Goal: Navigation & Orientation: Find specific page/section

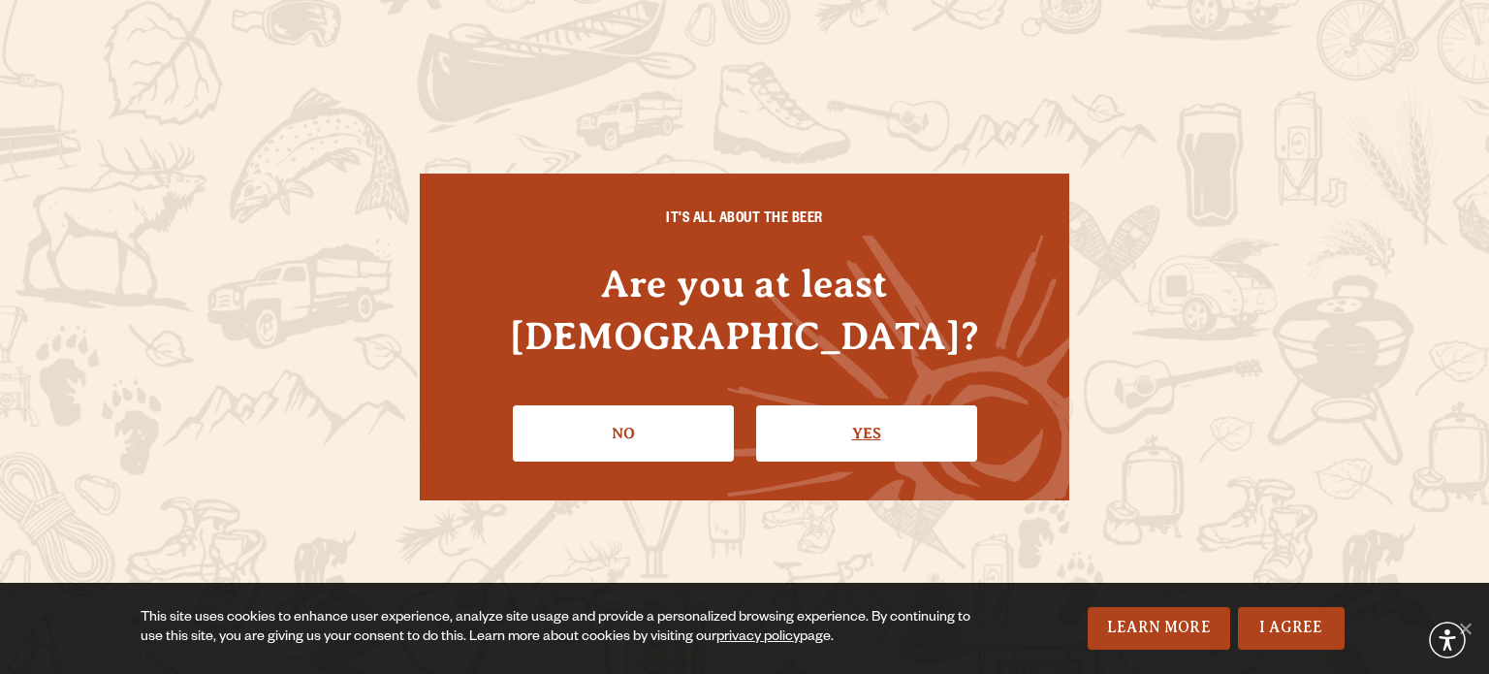
click at [912, 408] on link "Yes" at bounding box center [866, 433] width 221 height 56
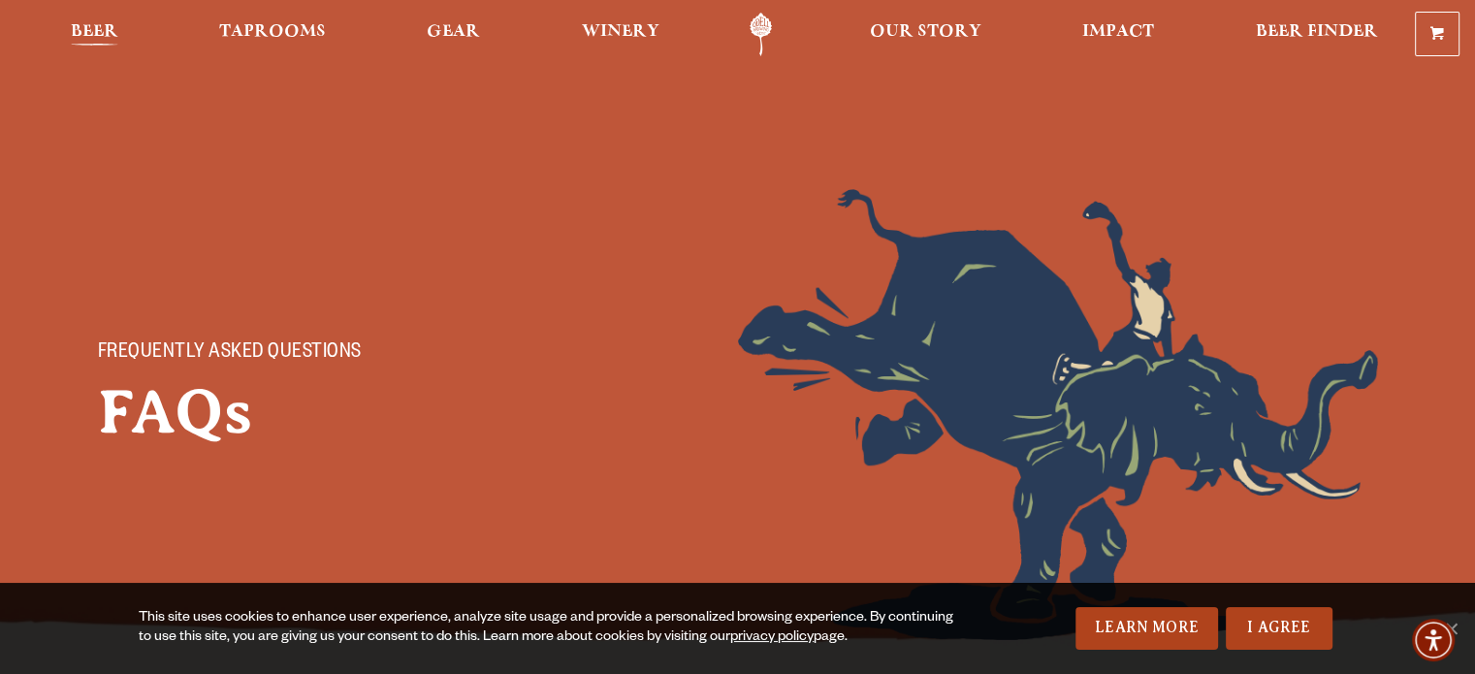
click at [75, 25] on span "Beer" at bounding box center [95, 32] width 48 height 16
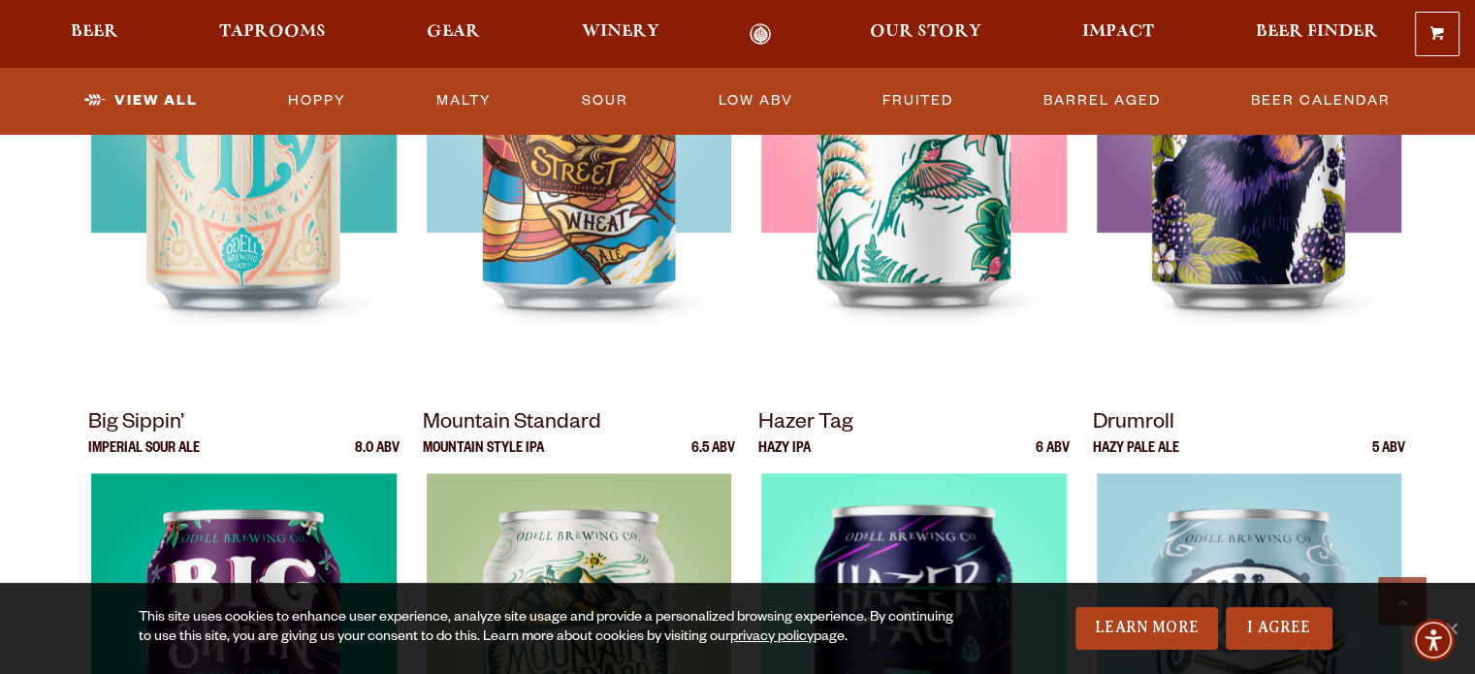
scroll to position [1745, 0]
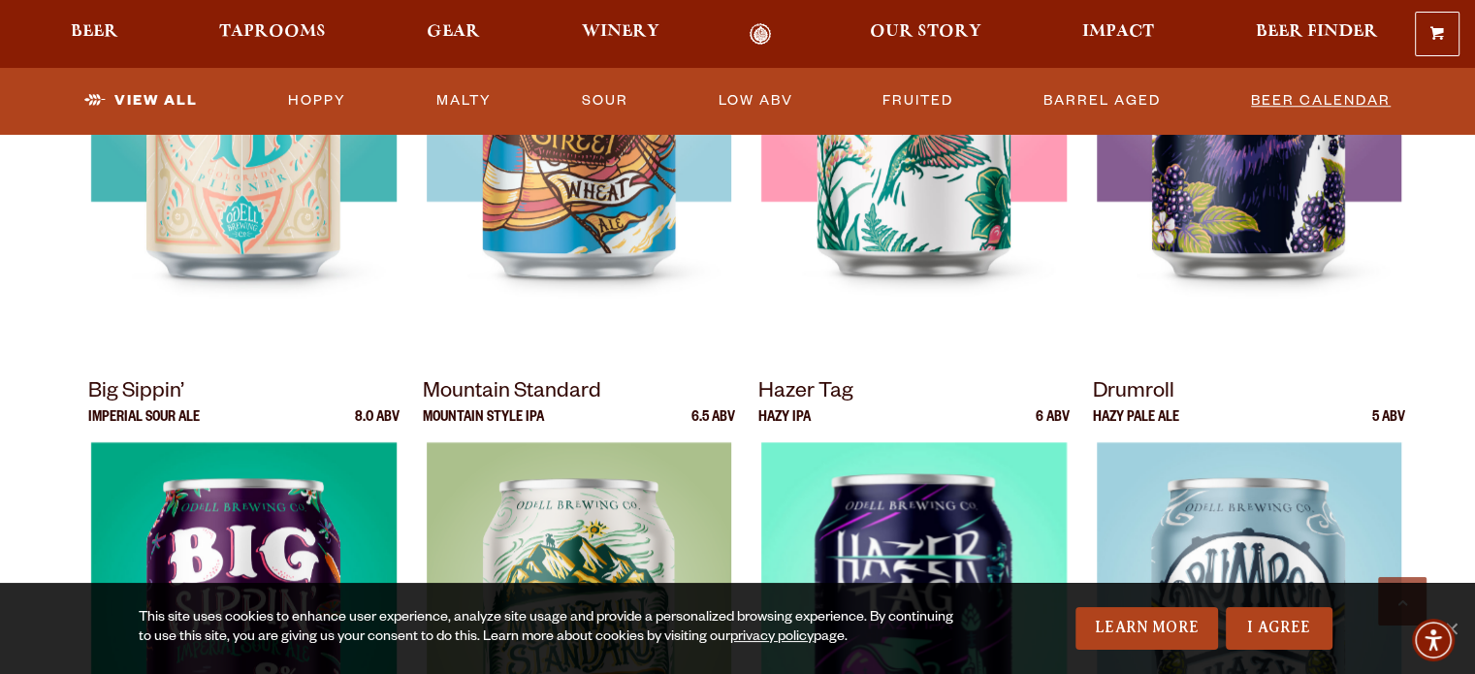
click at [1286, 104] on link "Beer Calendar" at bounding box center [1320, 101] width 155 height 45
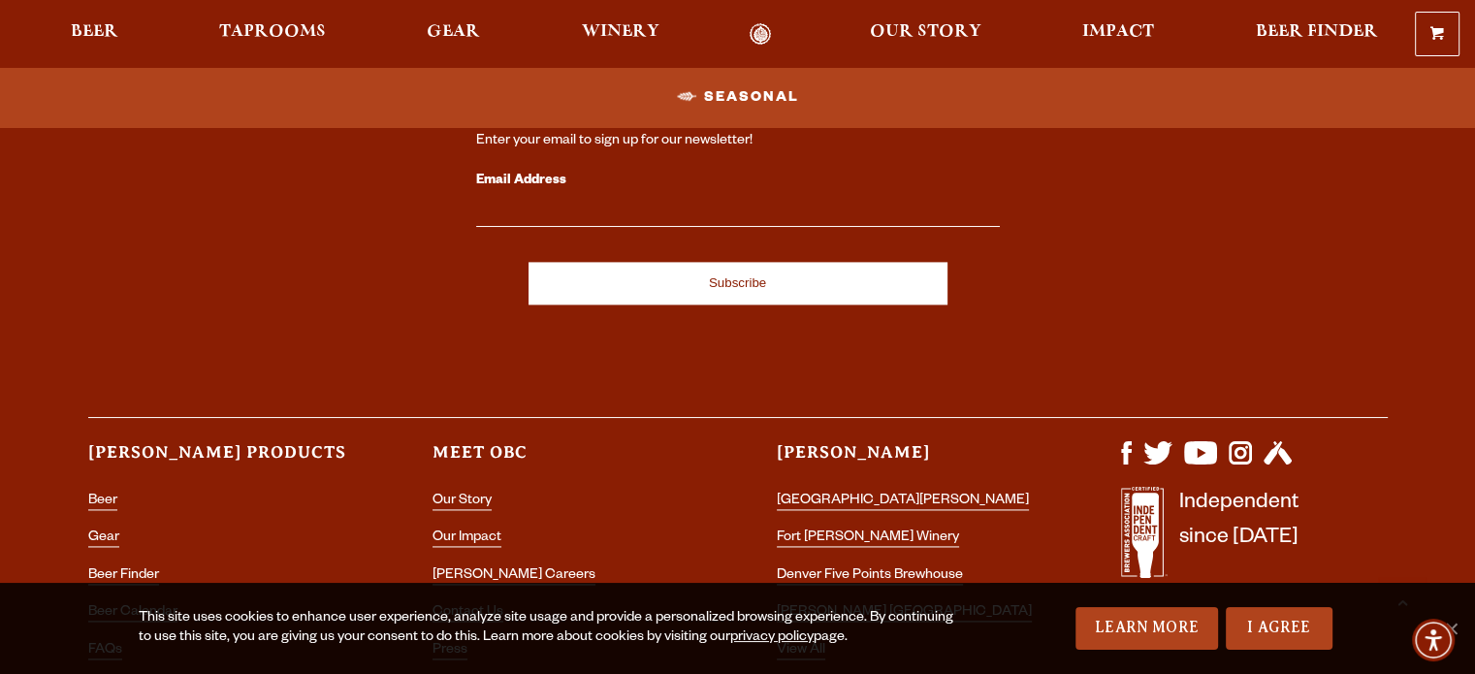
scroll to position [2596, 0]
